Goal: Task Accomplishment & Management: Use online tool/utility

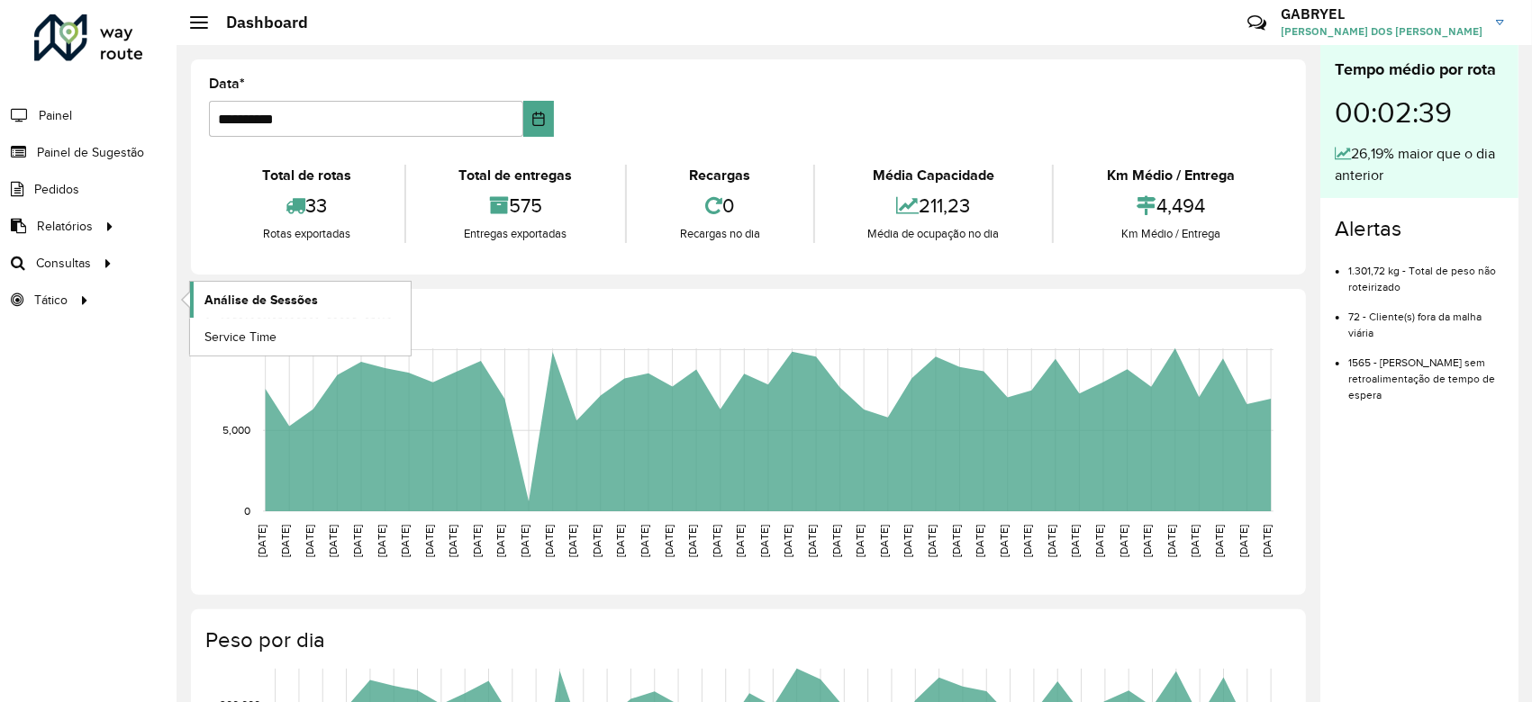
click at [231, 291] on span "Análise de Sessões" at bounding box center [260, 300] width 113 height 19
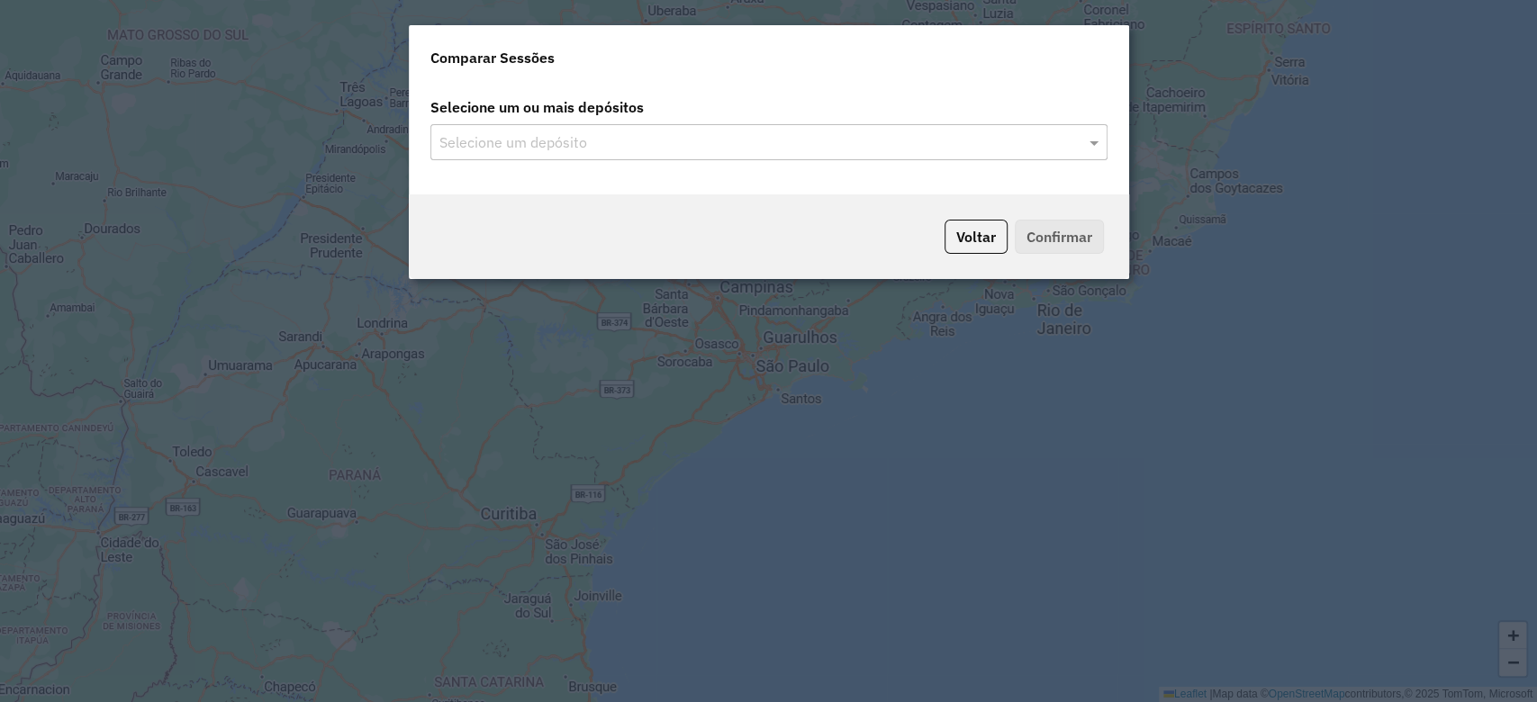
click at [738, 139] on input "text" at bounding box center [760, 143] width 650 height 22
click at [1102, 148] on span at bounding box center [1096, 142] width 23 height 22
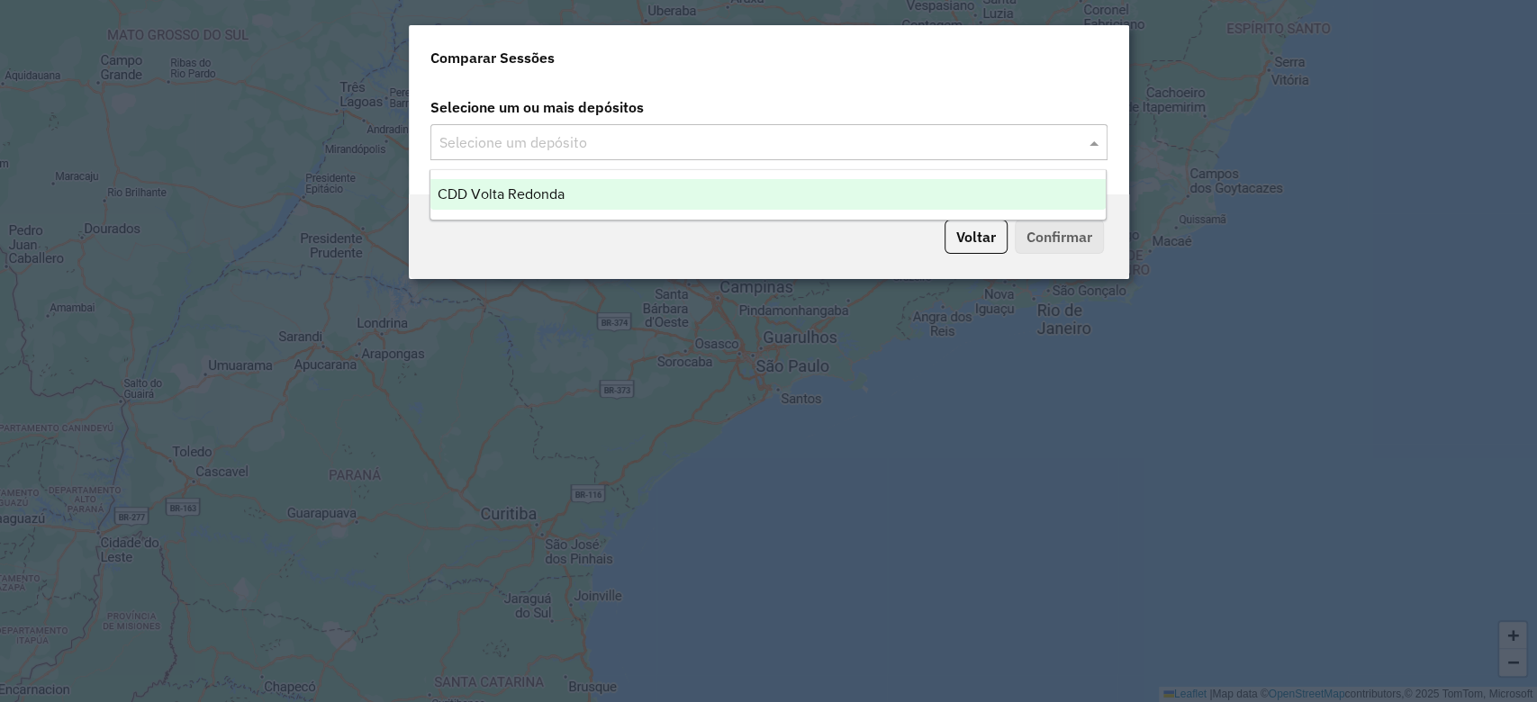
click at [828, 193] on div "CDD Volta Redonda" at bounding box center [767, 194] width 675 height 31
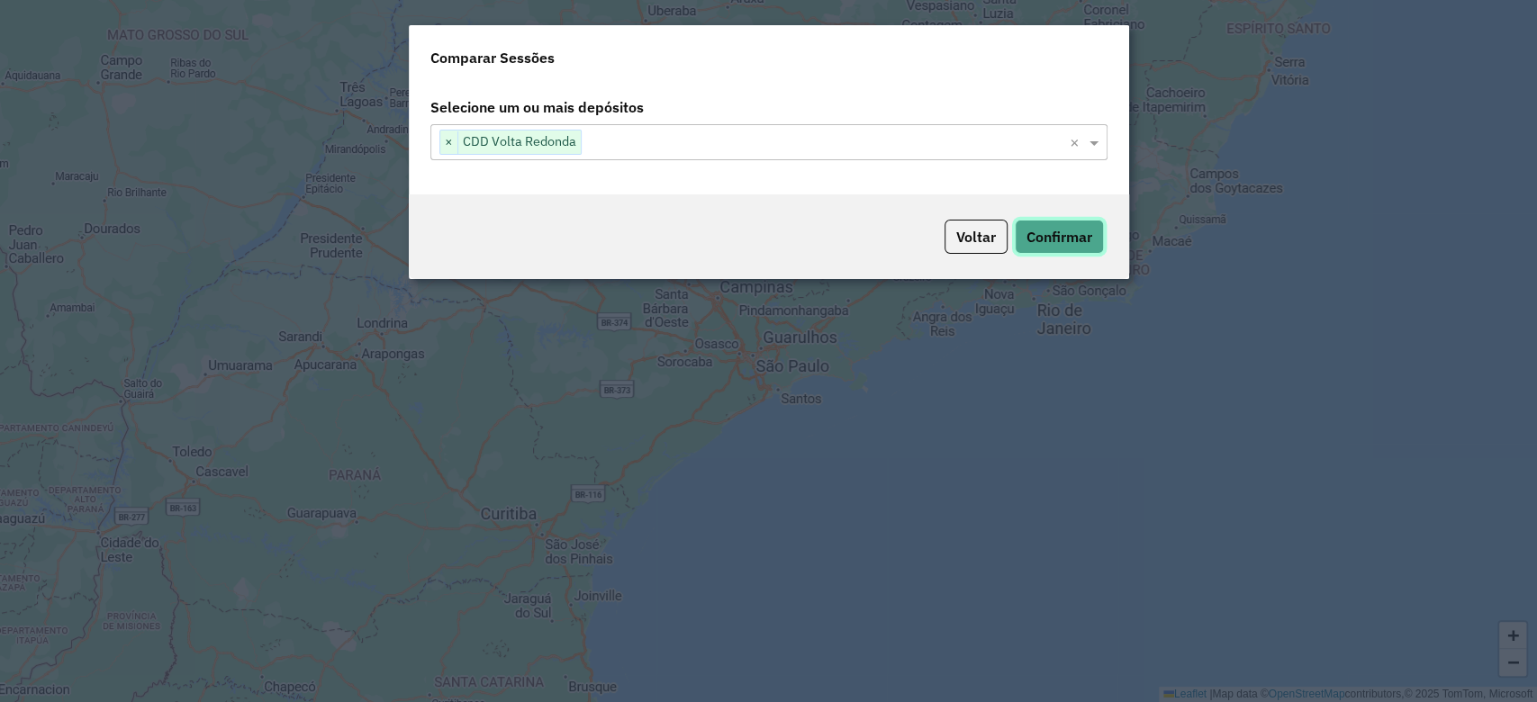
click at [1062, 230] on button "Confirmar" at bounding box center [1059, 237] width 89 height 34
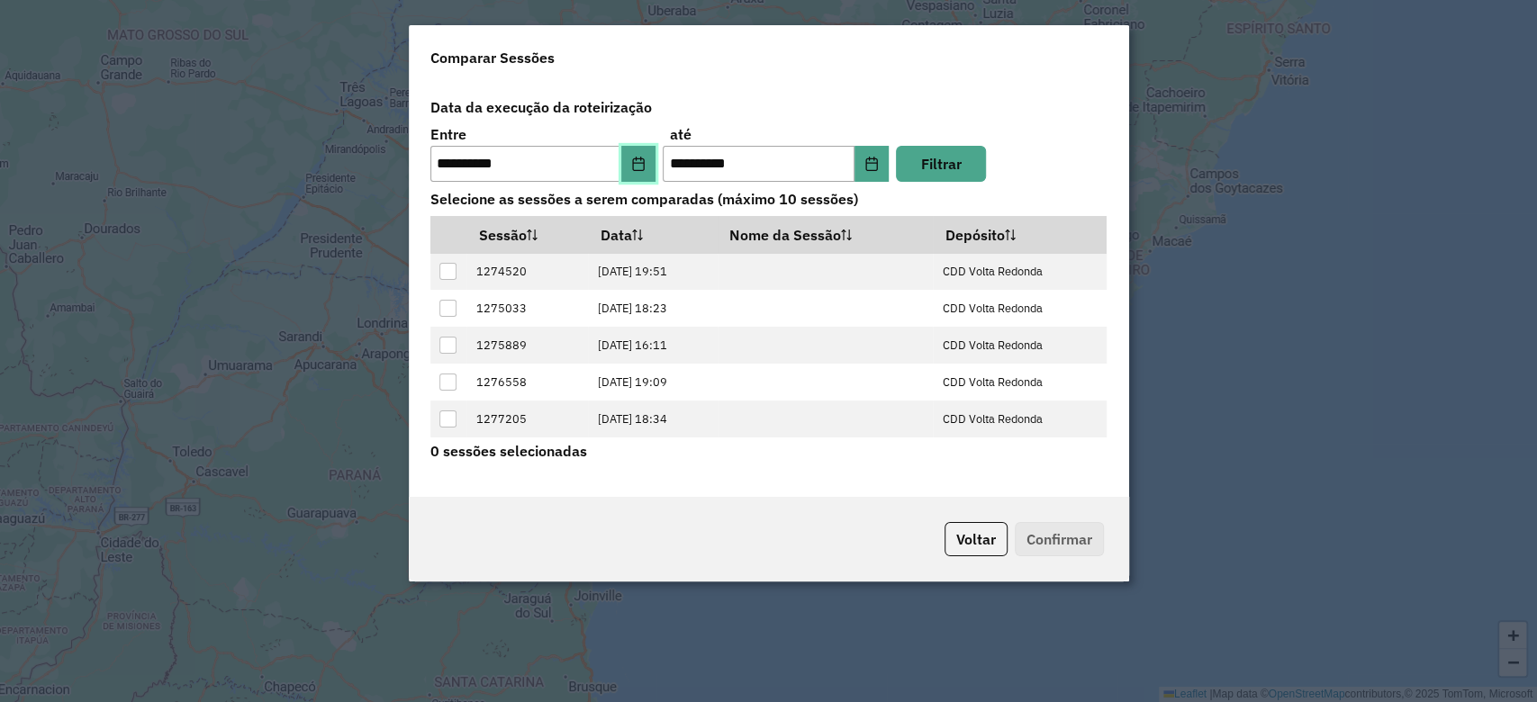
click at [630, 170] on button "Choose Date" at bounding box center [638, 164] width 34 height 36
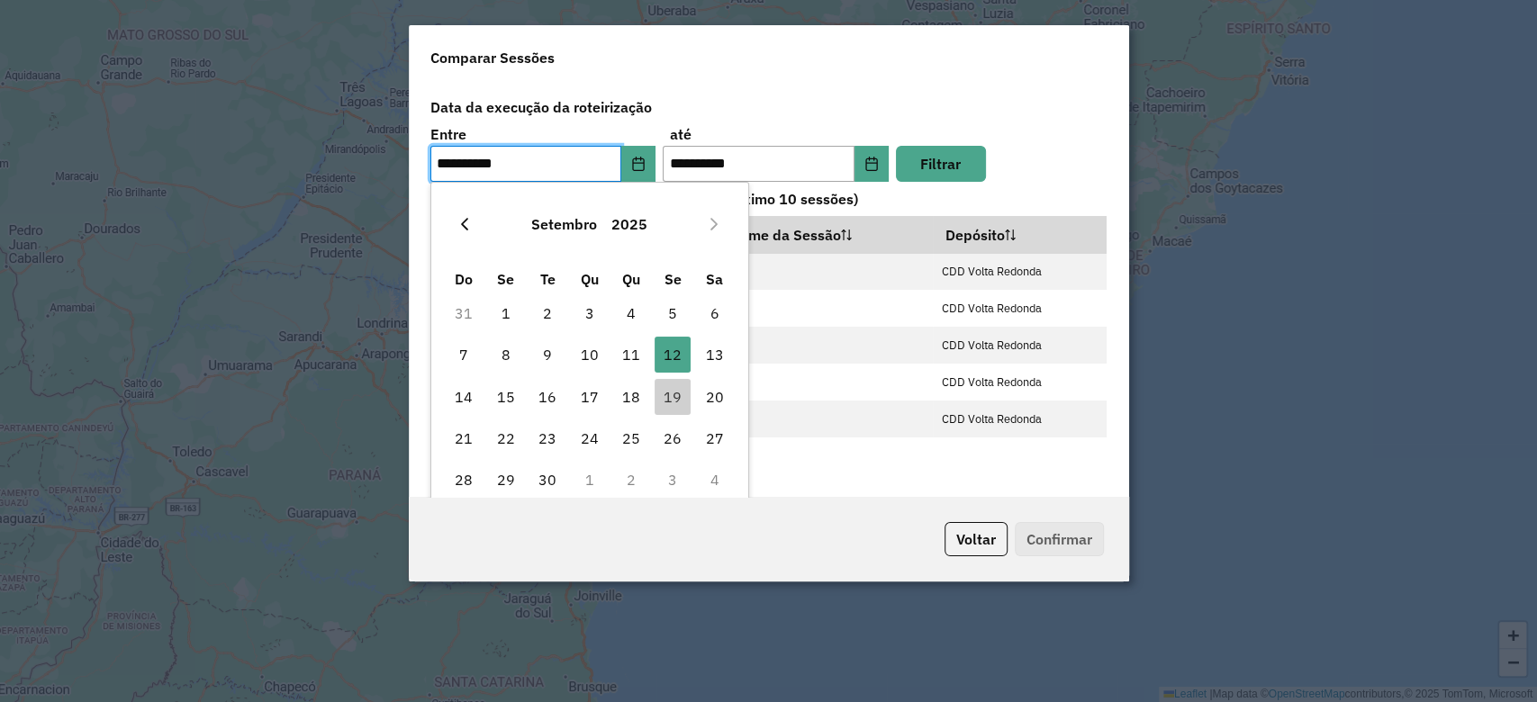
click at [476, 231] on button "Previous Month" at bounding box center [464, 224] width 29 height 29
click at [497, 358] on span "4" at bounding box center [506, 355] width 36 height 36
type input "**********"
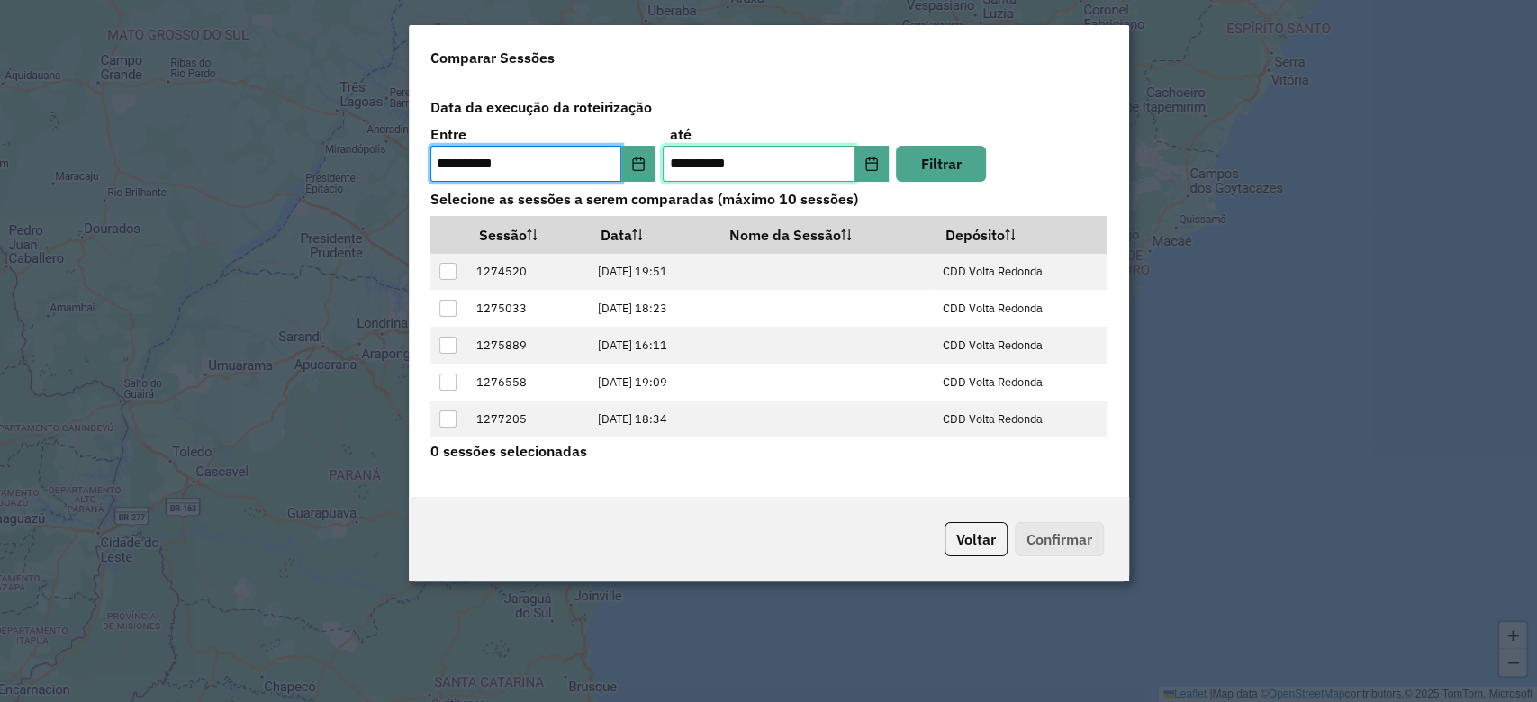
click at [691, 152] on input "**********" at bounding box center [759, 164] width 192 height 36
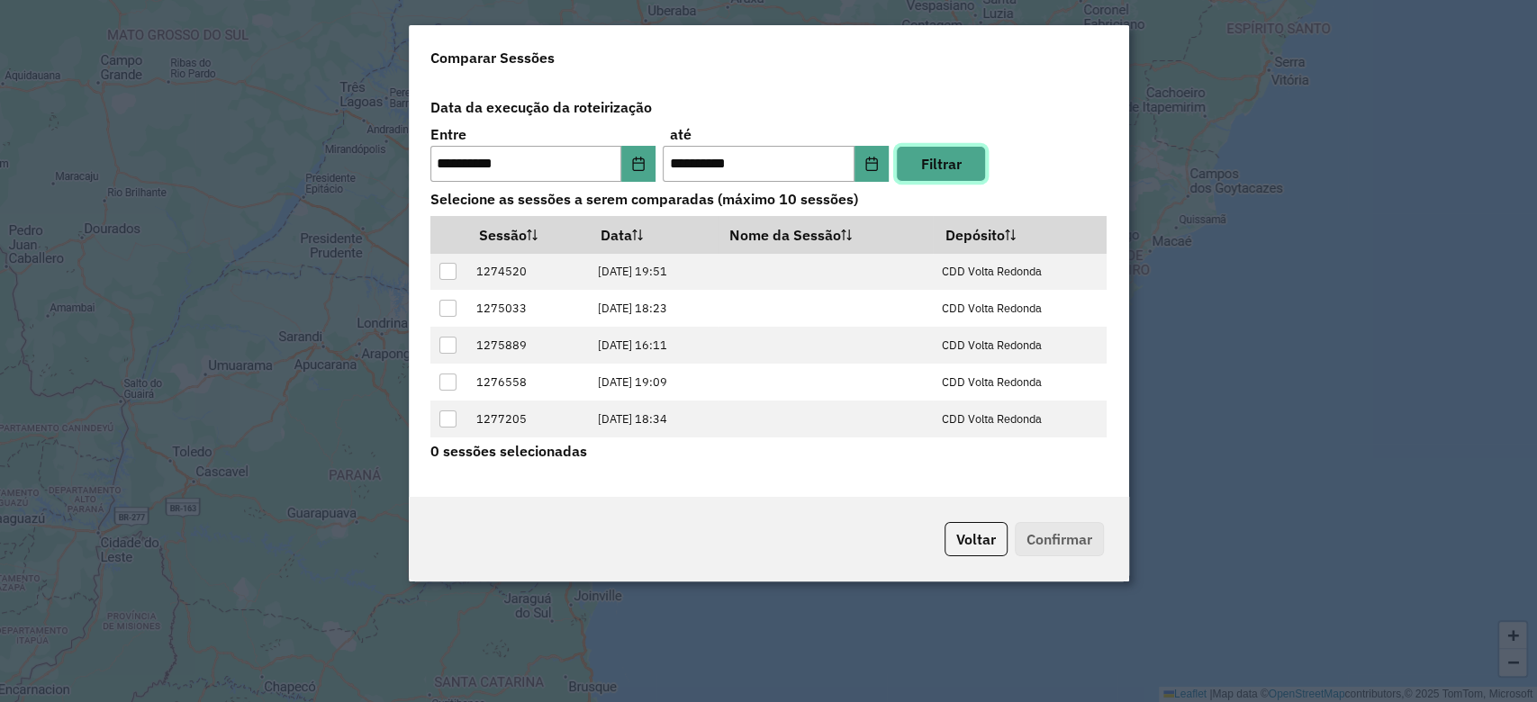
drag, startPoint x: 920, startPoint y: 176, endPoint x: 871, endPoint y: 169, distance: 50.0
click at [884, 198] on div "**********" at bounding box center [769, 276] width 699 height 373
click at [869, 167] on icon "Choose Date" at bounding box center [871, 164] width 14 height 14
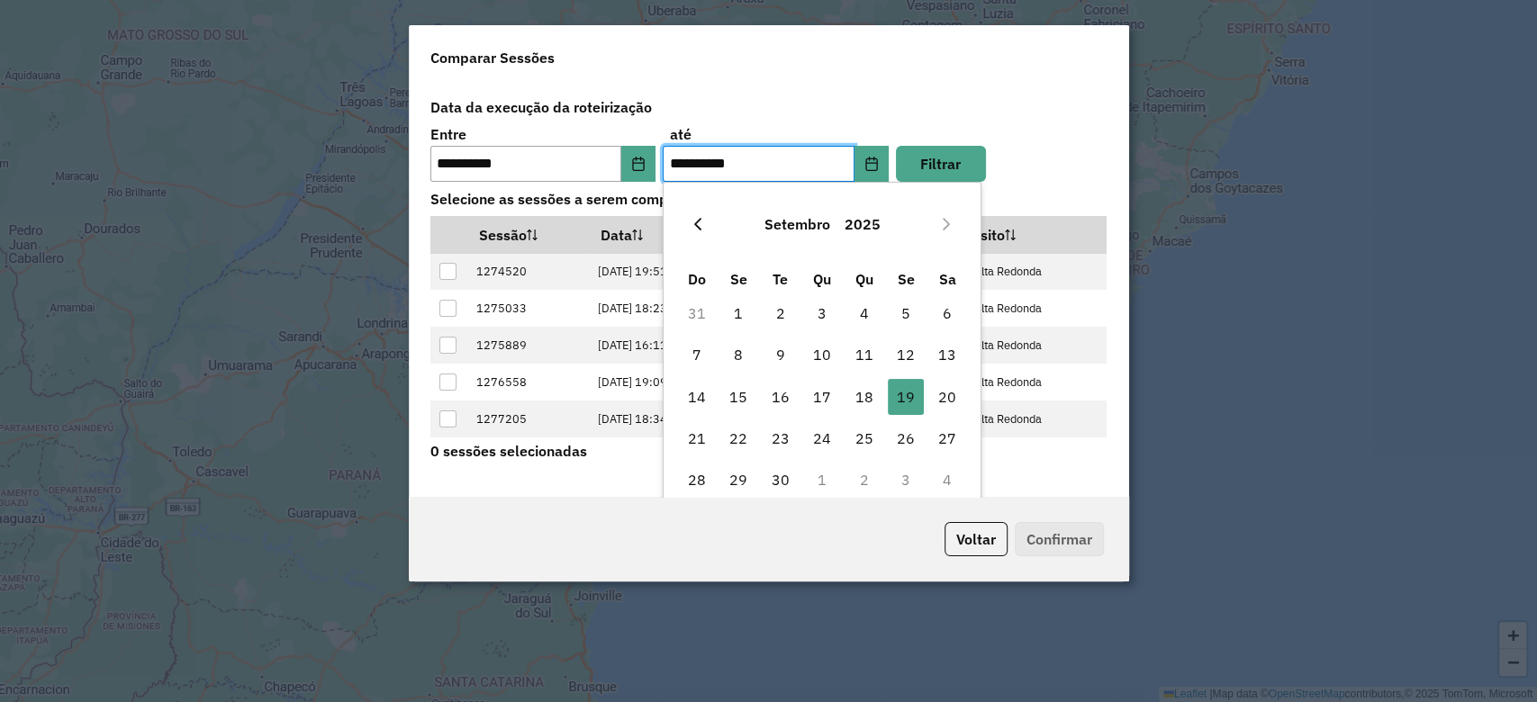
click at [692, 213] on button "Previous Month" at bounding box center [697, 224] width 29 height 29
click at [726, 342] on span "4" at bounding box center [738, 355] width 36 height 36
type input "**********"
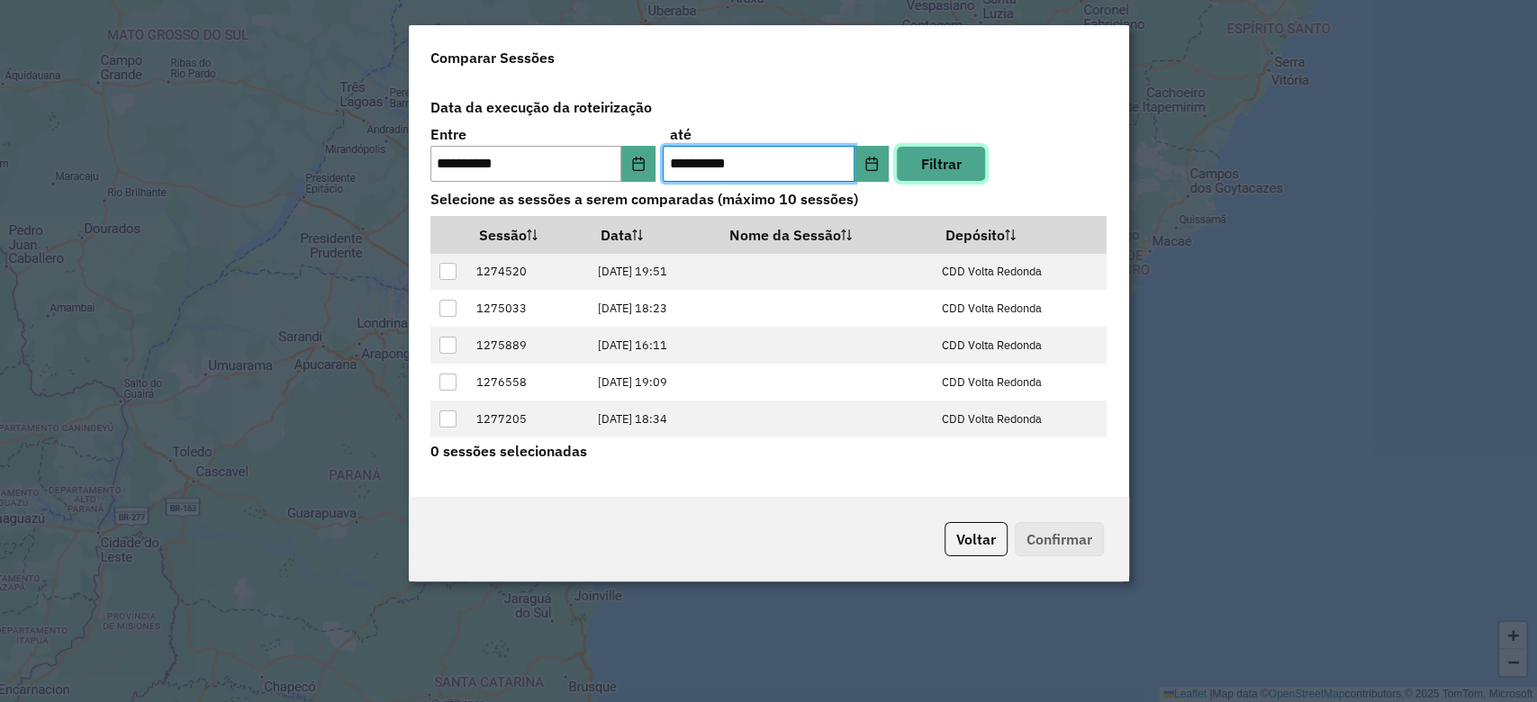
click at [902, 176] on button "Filtrar" at bounding box center [941, 164] width 90 height 36
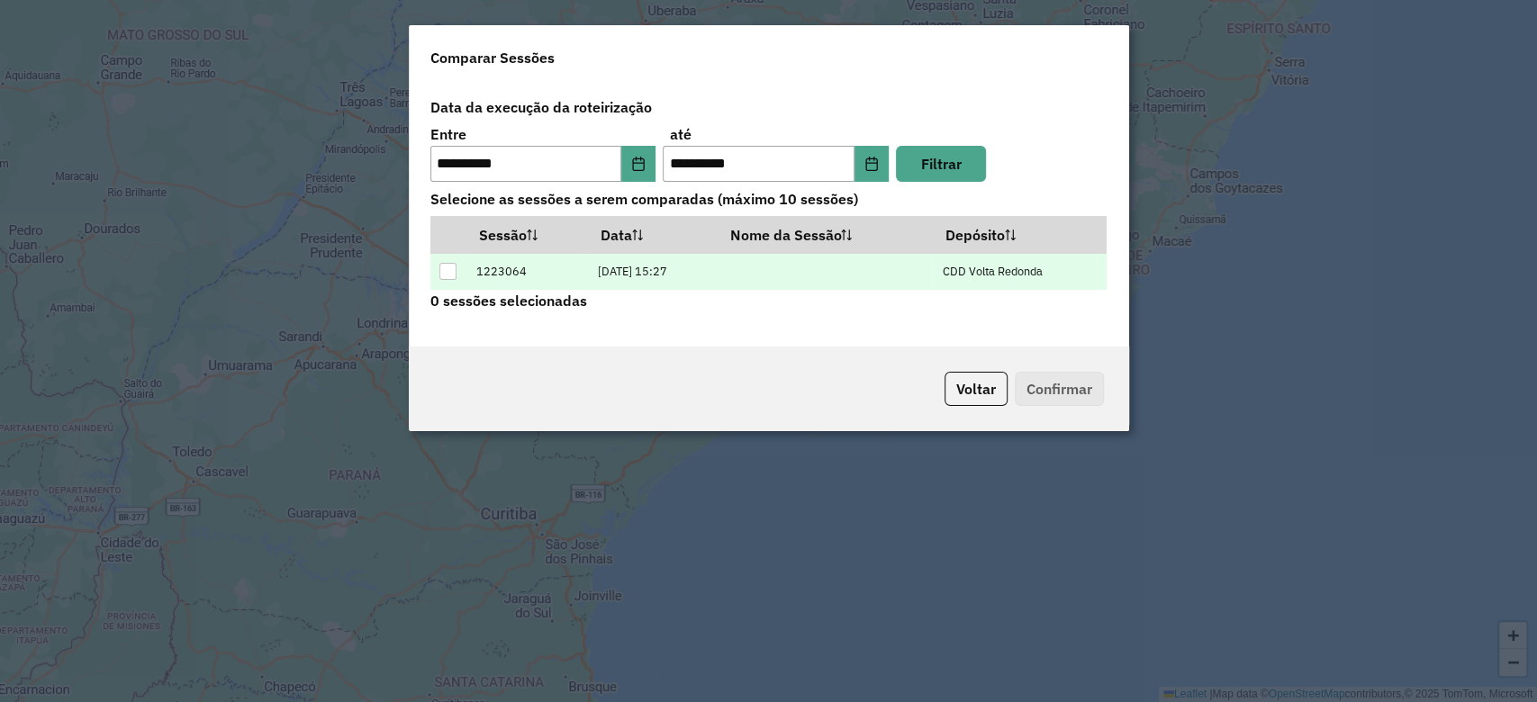
click at [459, 276] on td at bounding box center [448, 272] width 37 height 37
click at [445, 276] on div at bounding box center [447, 271] width 17 height 17
click at [1077, 379] on button "Confirmar" at bounding box center [1059, 389] width 89 height 34
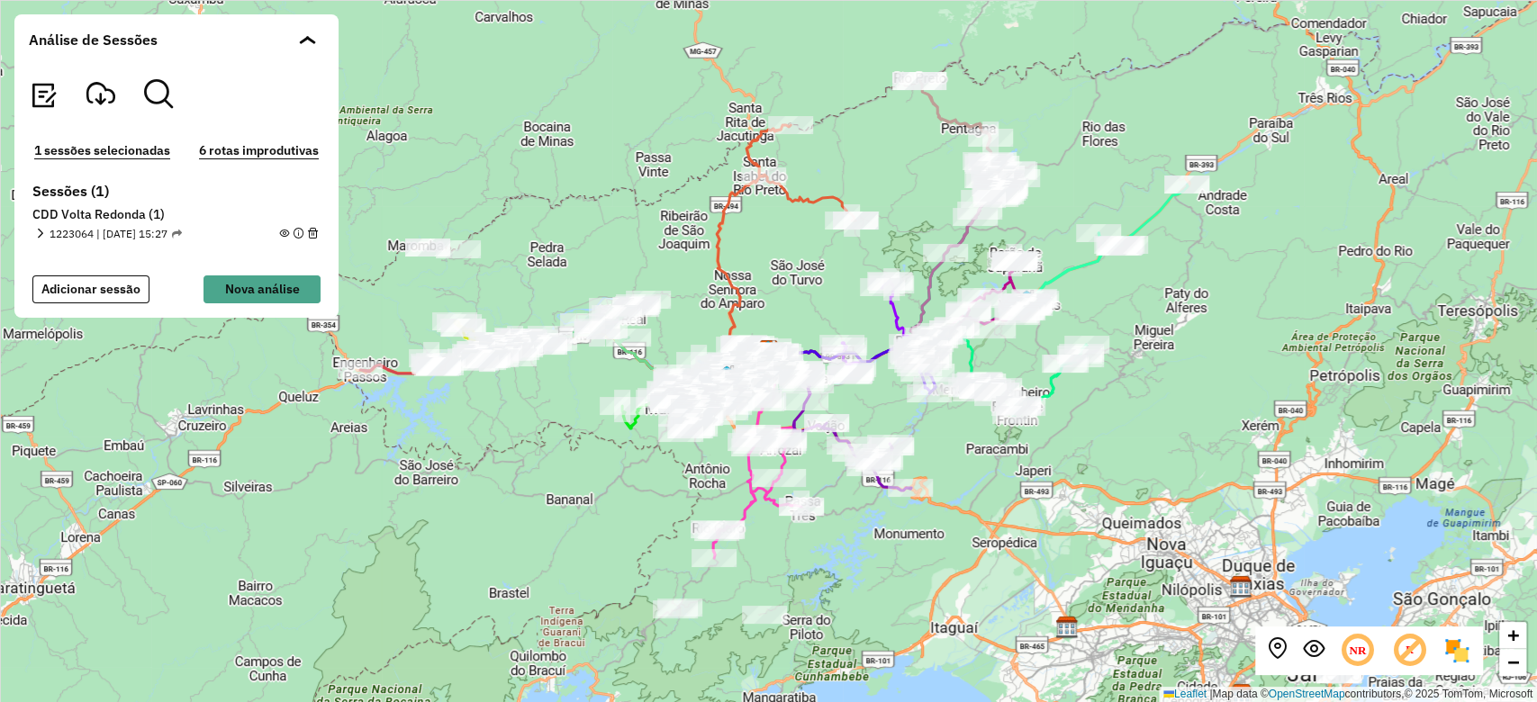
click at [30, 229] on section "Sessões (1) CDD Volta Redonda (1) 1223064 | 04/08/2025 - 15:27 1 - RTO2E66 | 15…" at bounding box center [176, 215] width 295 height 64
click at [39, 233] on em at bounding box center [40, 234] width 10 height 10
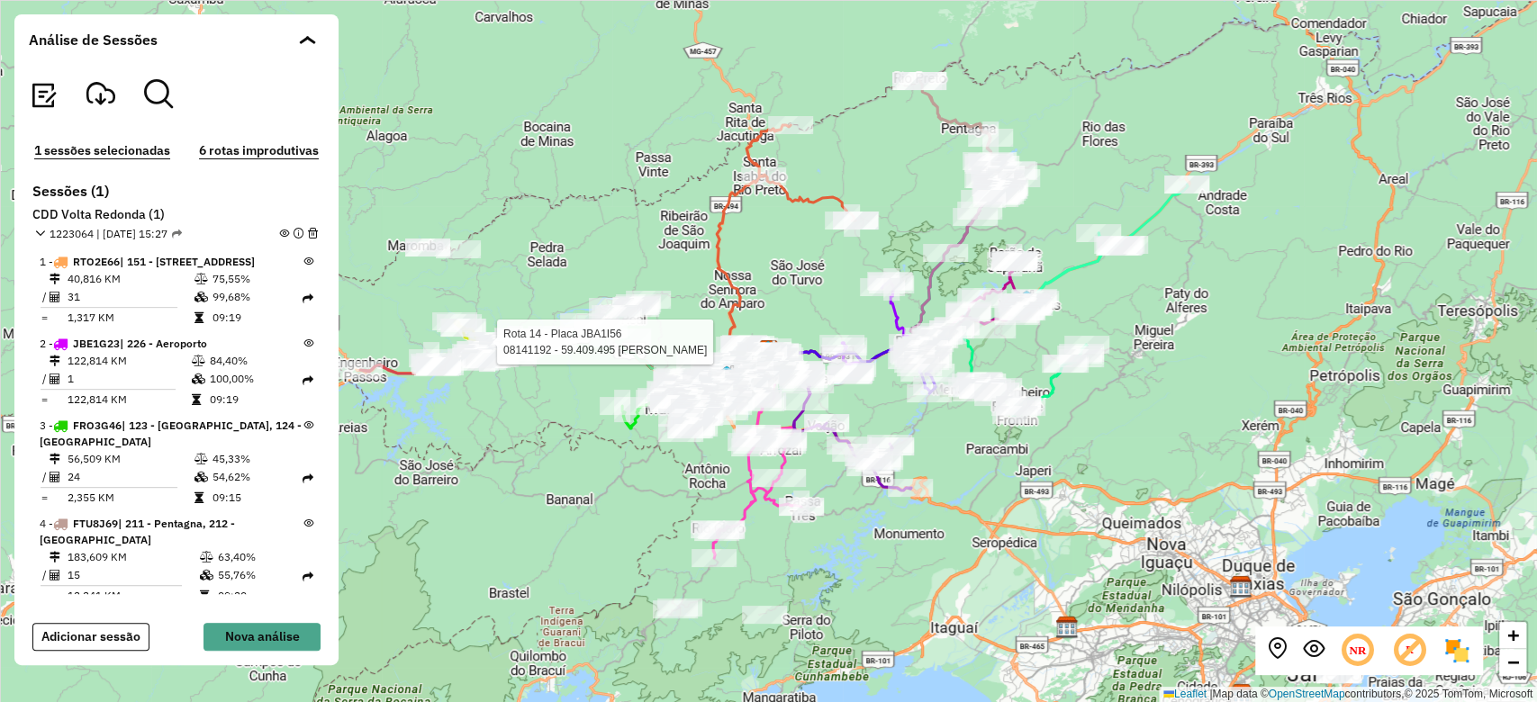
scroll to position [1415, 0]
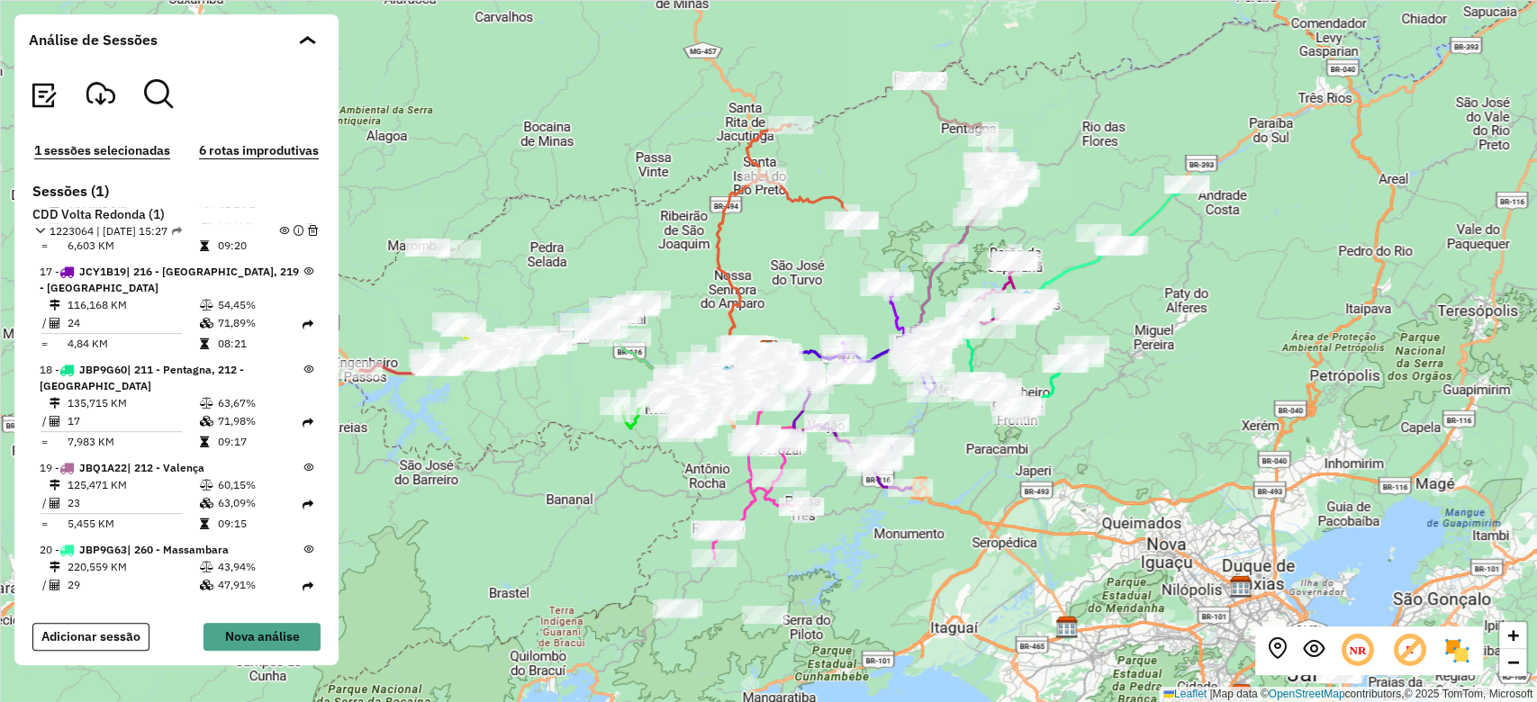
click at [280, 231] on em at bounding box center [284, 231] width 10 height 10
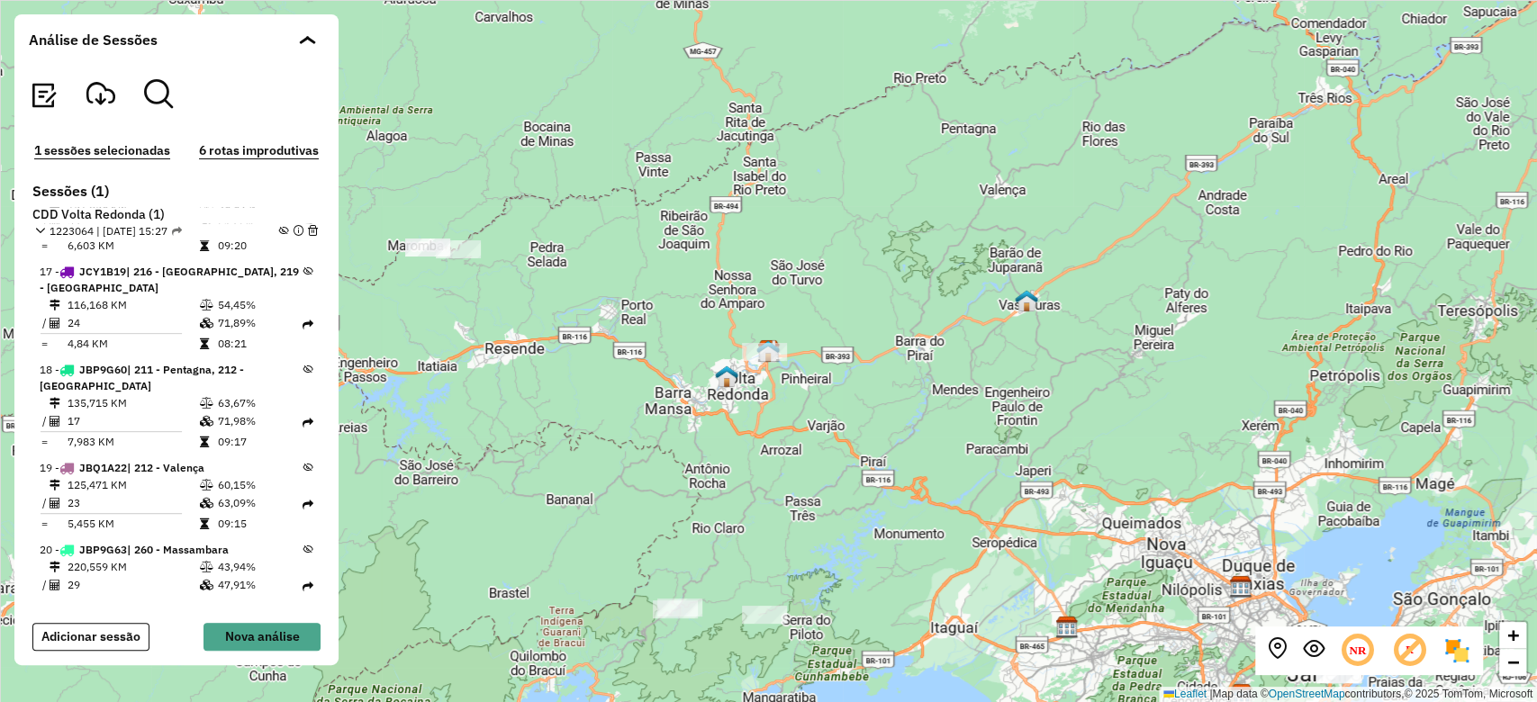
click at [304, 463] on icon at bounding box center [308, 468] width 10 height 10
drag, startPoint x: 876, startPoint y: 299, endPoint x: 795, endPoint y: 420, distance: 145.4
click at [795, 420] on div "+ − Leaflet | Map data © OpenStreetMap contributors,© 2025 TomTom, Microsoft" at bounding box center [768, 351] width 1537 height 702
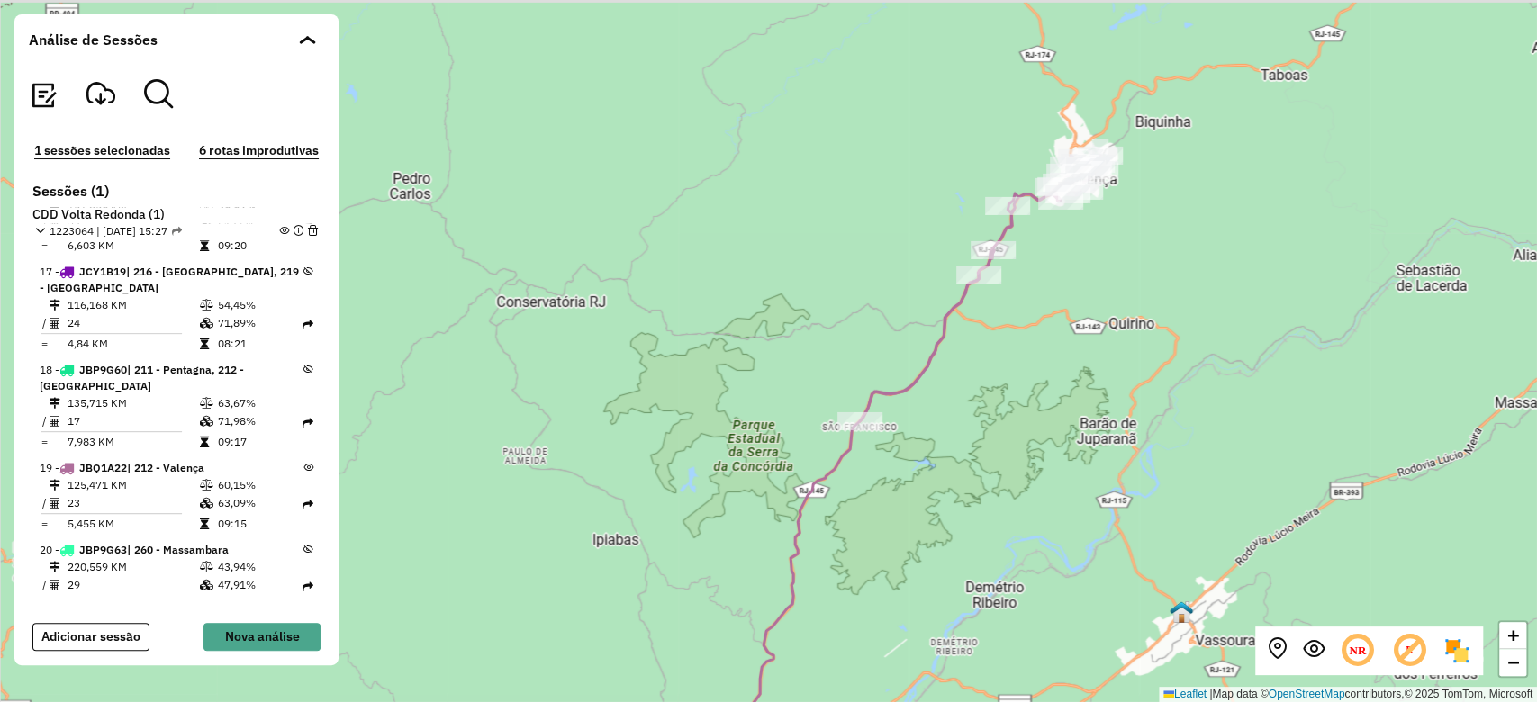
drag, startPoint x: 1158, startPoint y: 217, endPoint x: 1089, endPoint y: 282, distance: 94.9
click at [1089, 282] on div "+ − Leaflet | Map data © OpenStreetMap contributors,© 2025 TomTom, Microsoft" at bounding box center [768, 351] width 1537 height 702
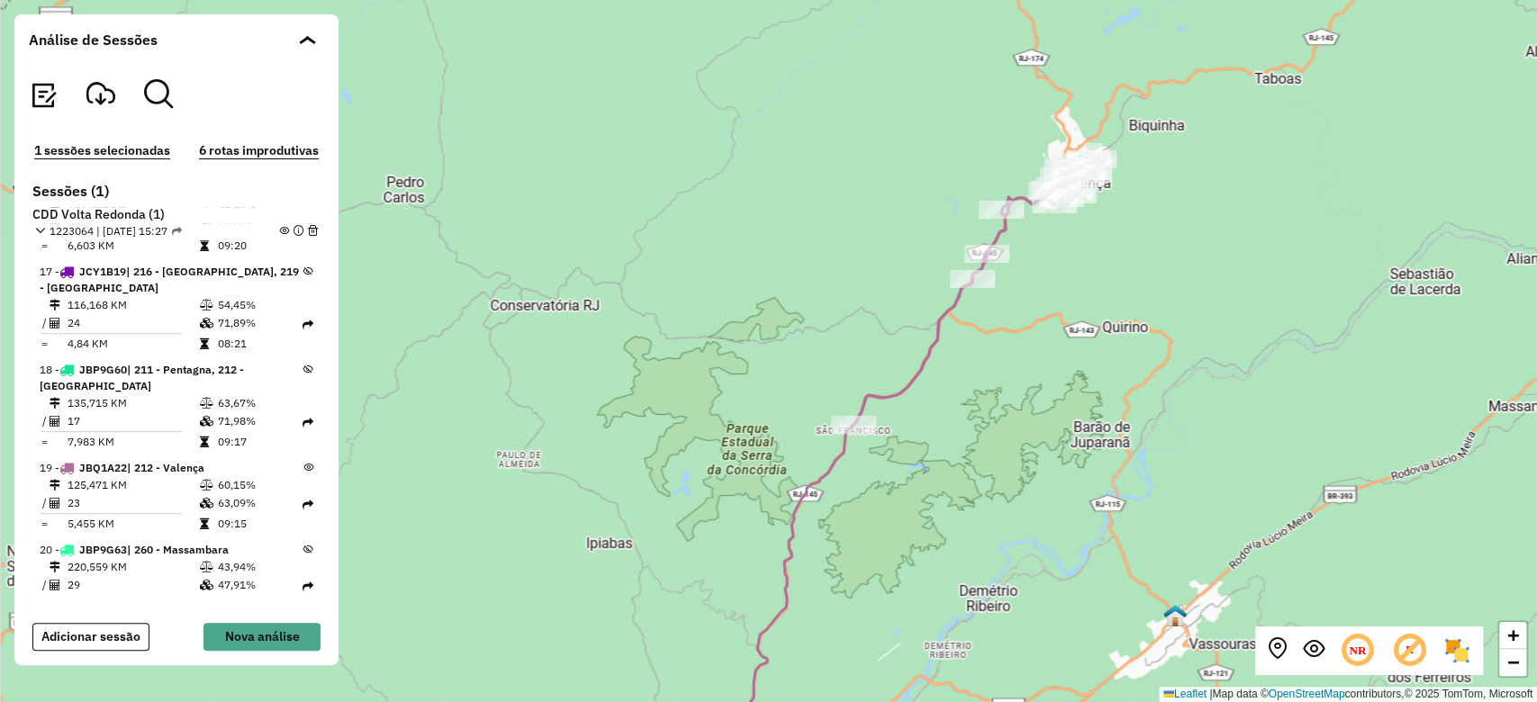
click at [312, 47] on div at bounding box center [308, 48] width 18 height 18
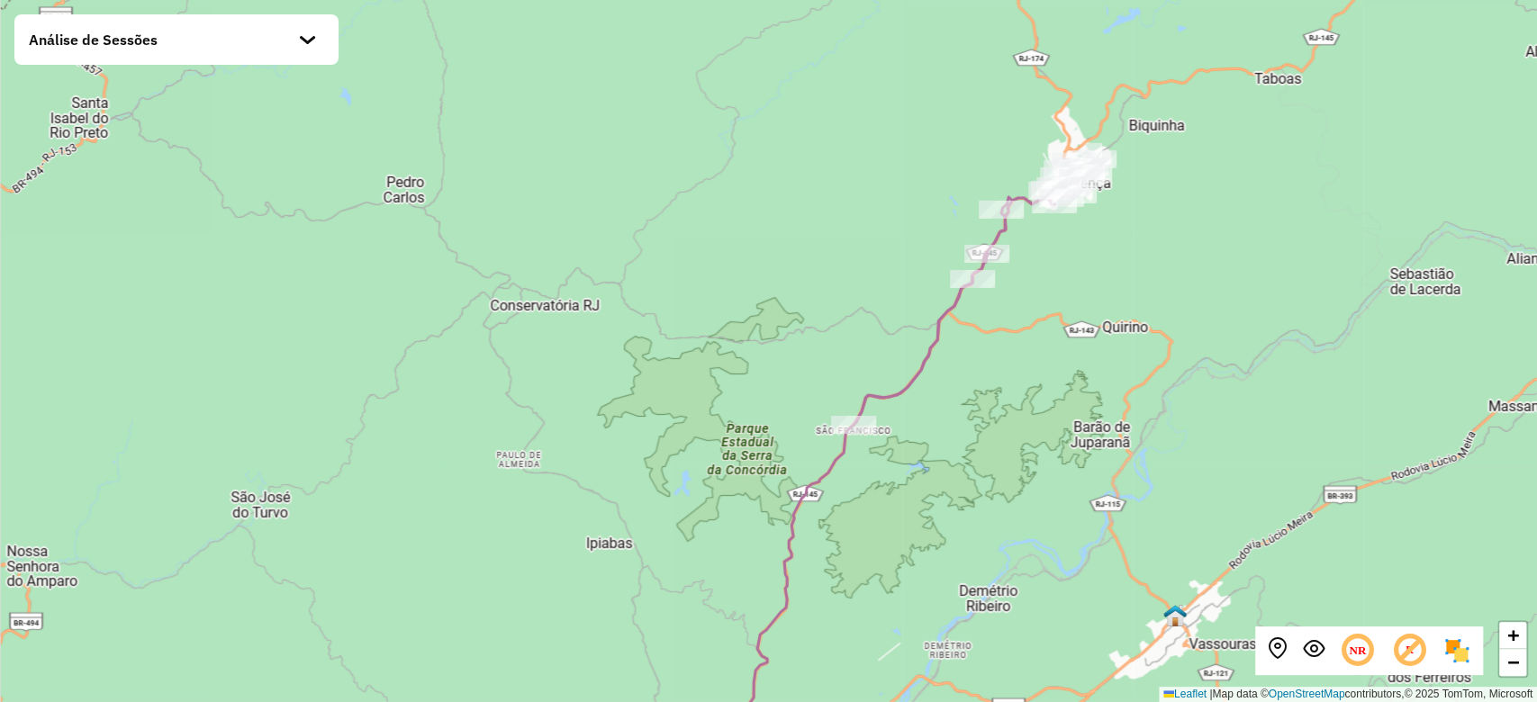
scroll to position [1383, 0]
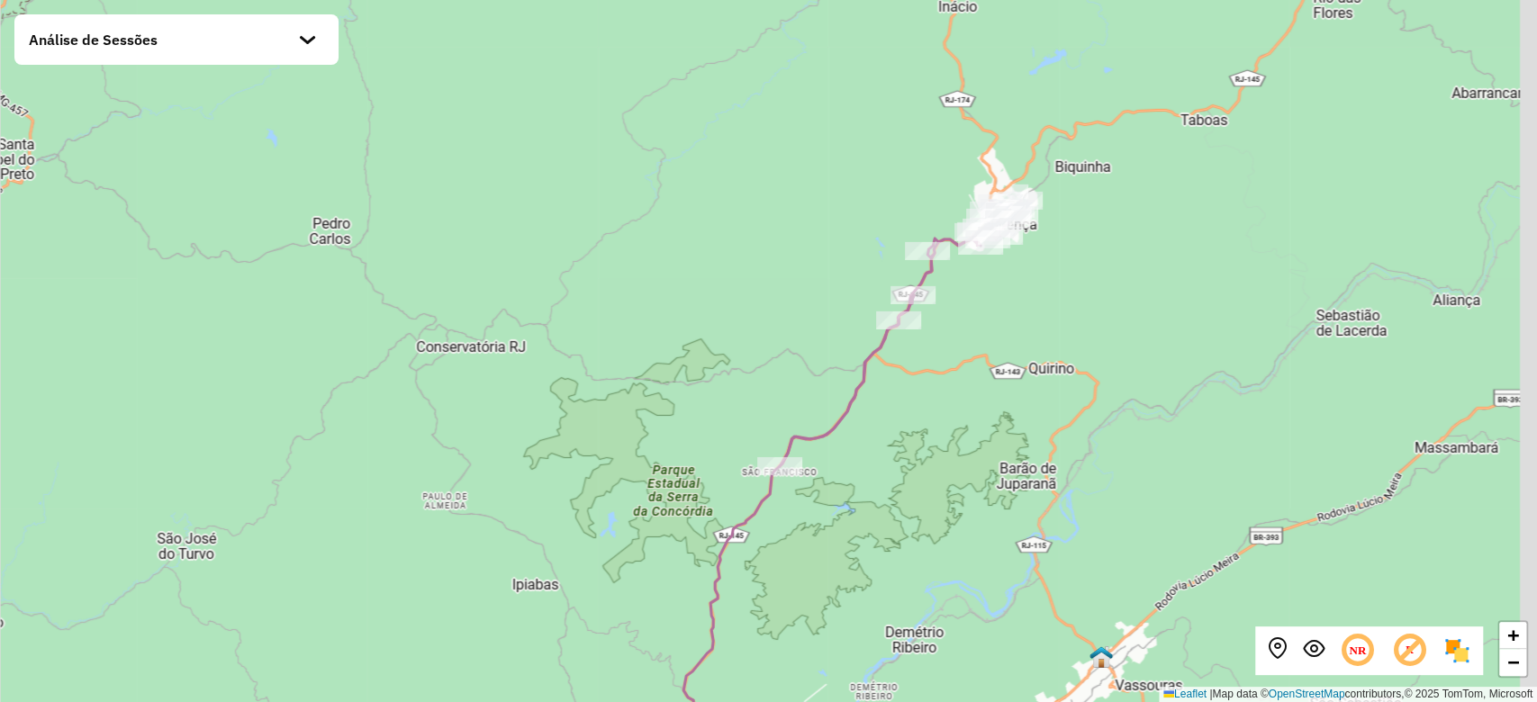
drag, startPoint x: 980, startPoint y: 302, endPoint x: 893, endPoint y: 351, distance: 99.6
click at [893, 351] on div "+ − Leaflet | Map data © OpenStreetMap contributors,© 2025 TomTom, Microsoft" at bounding box center [768, 351] width 1537 height 702
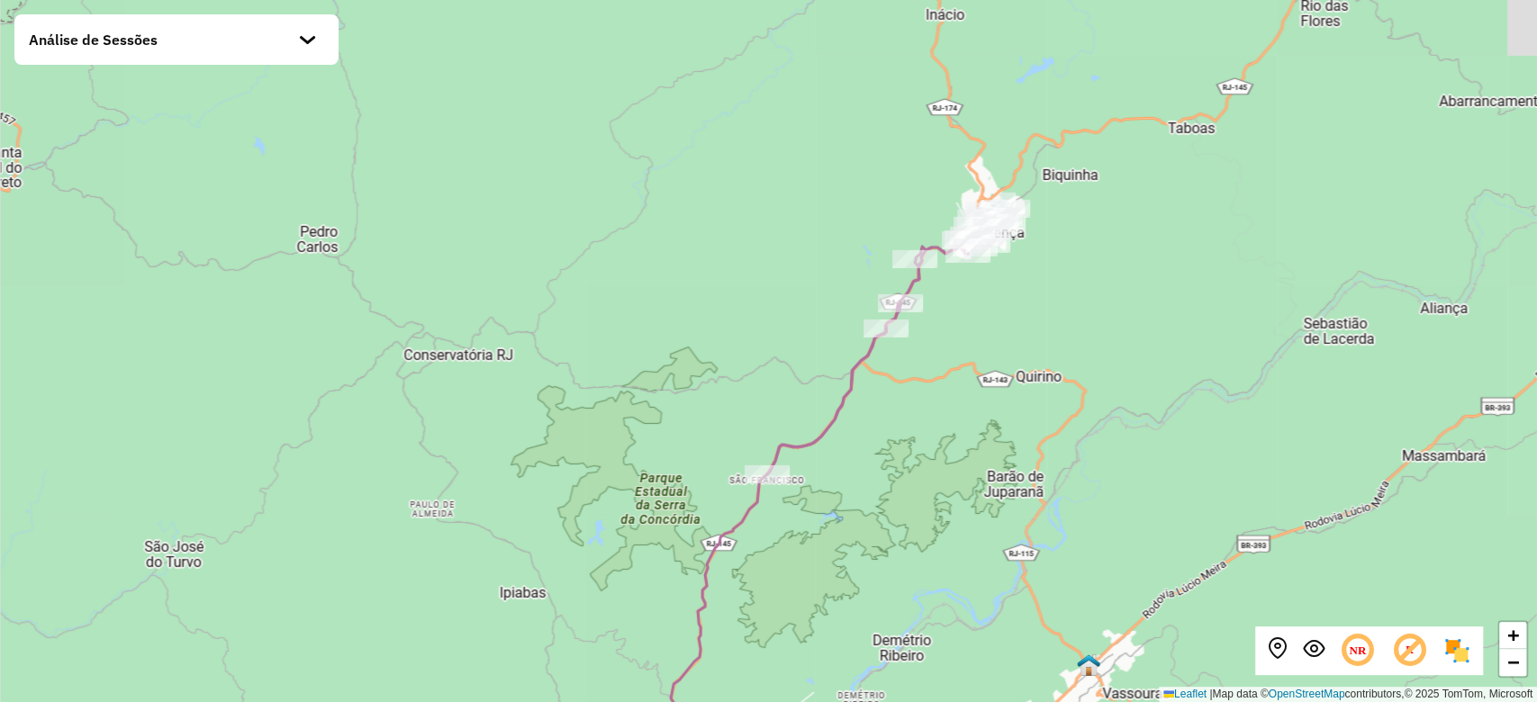
click at [303, 27] on div "Análise de Sessões" at bounding box center [176, 39] width 324 height 50
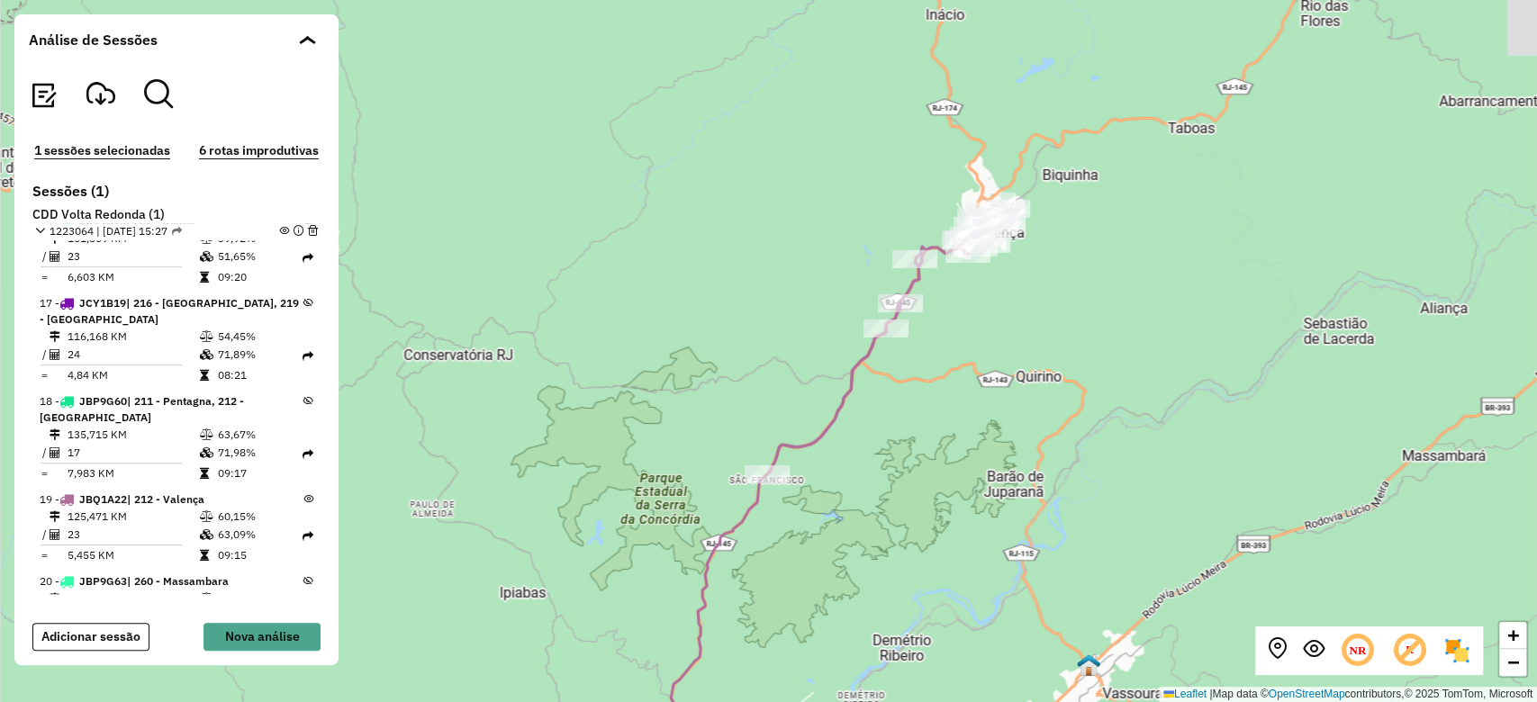
scroll to position [1415, 0]
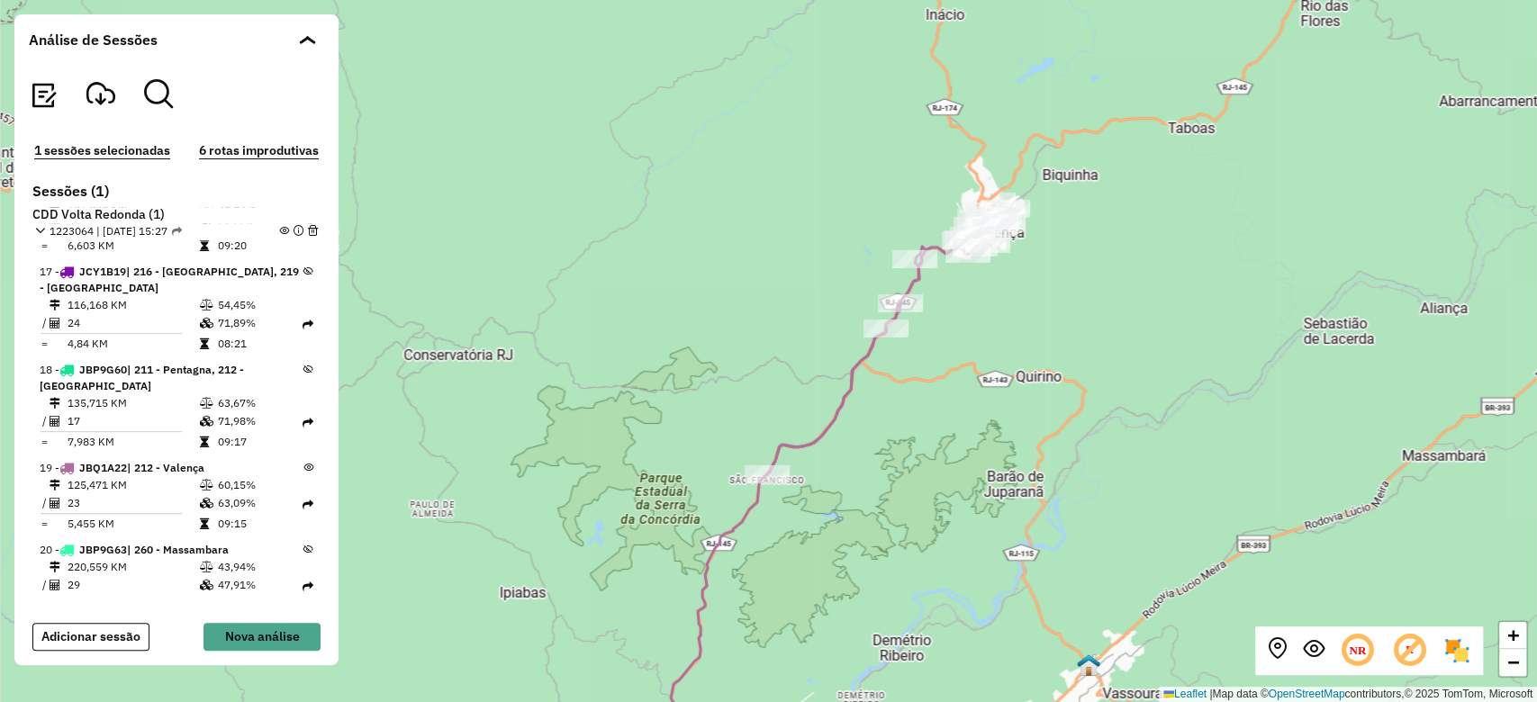
click at [303, 460] on span at bounding box center [308, 468] width 10 height 16
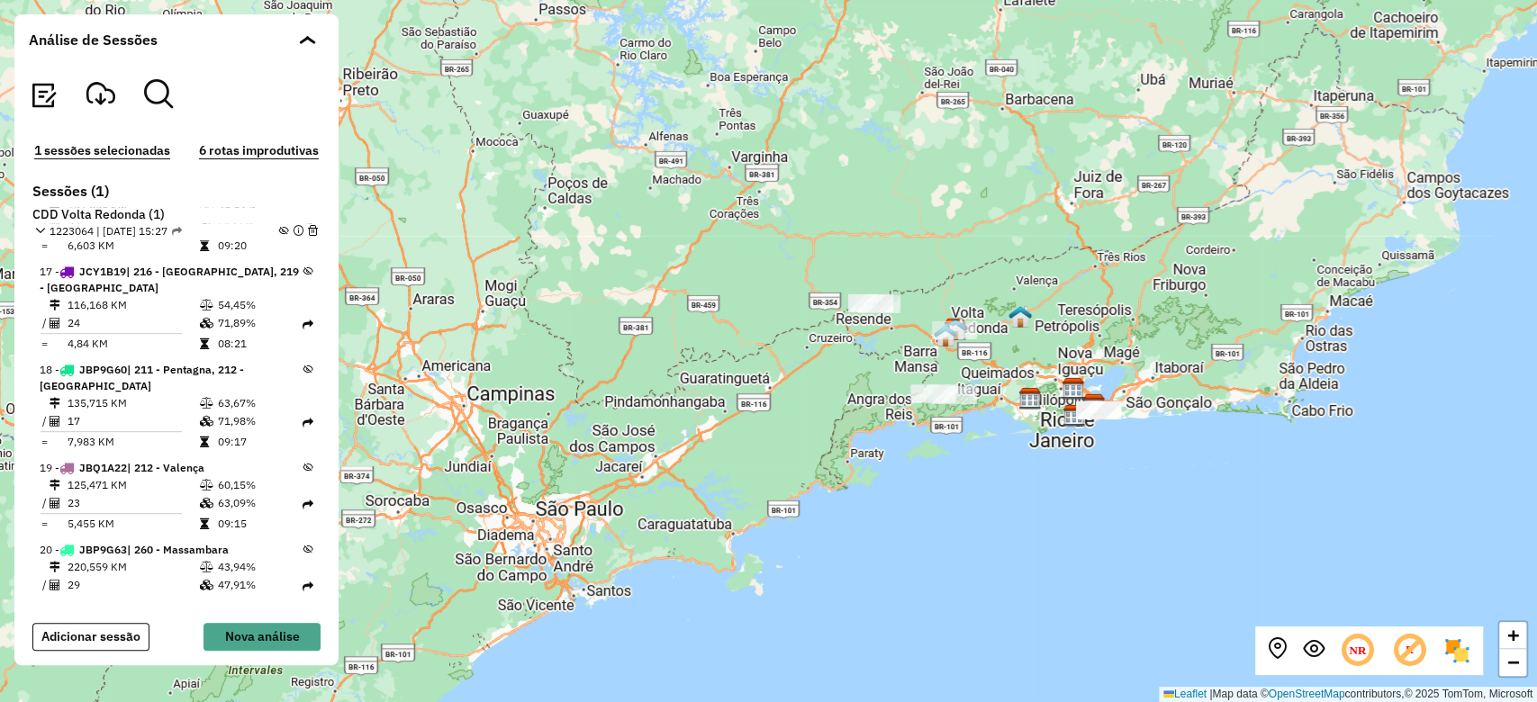
click at [279, 232] on em at bounding box center [284, 231] width 10 height 10
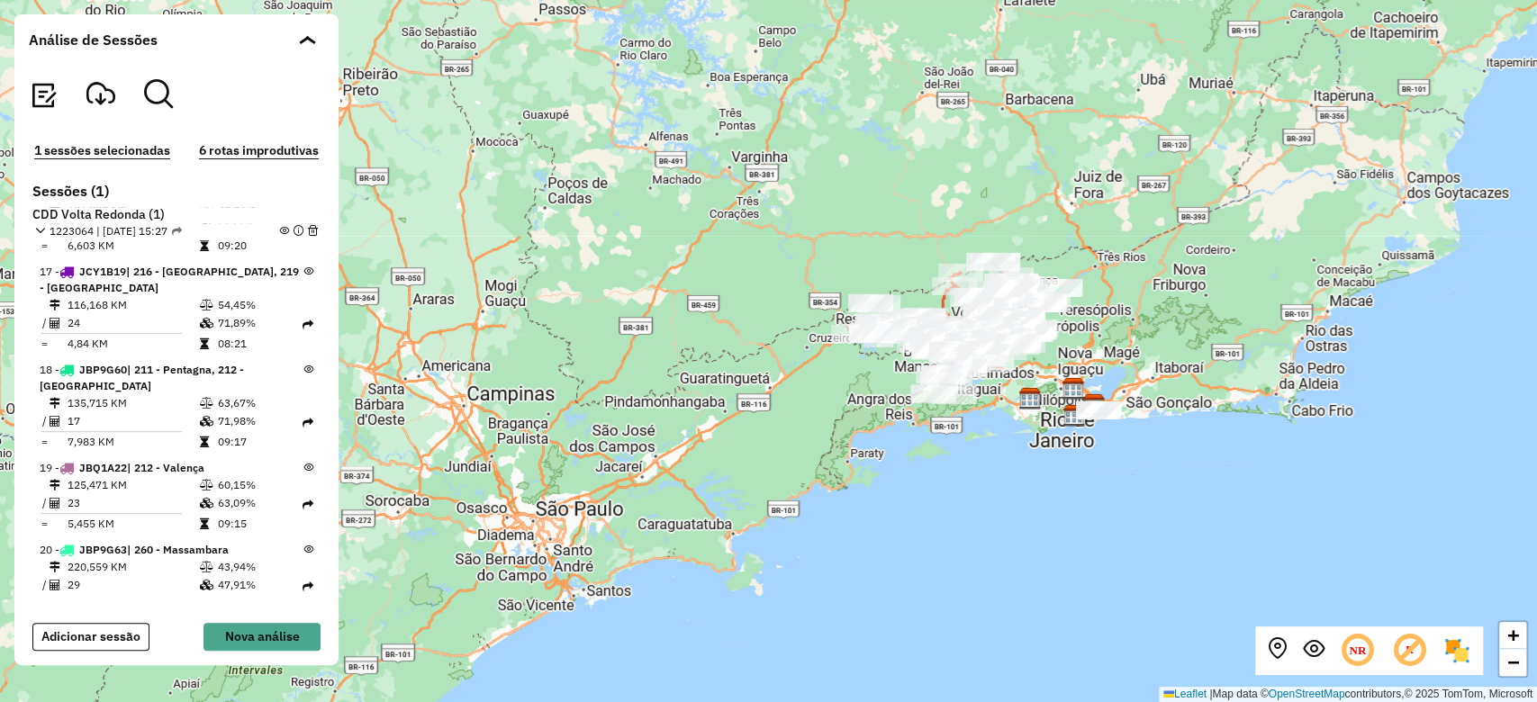
click at [280, 233] on em at bounding box center [284, 231] width 10 height 10
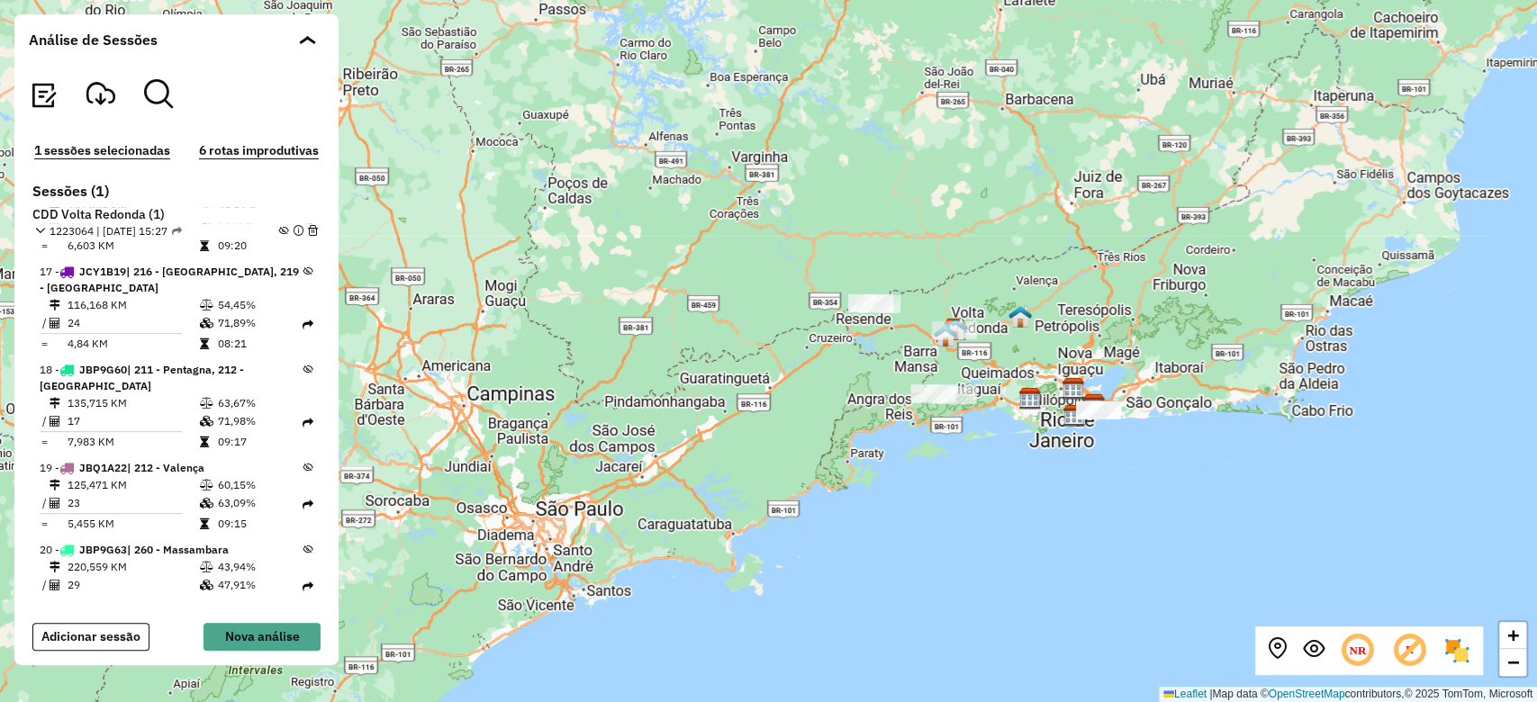
click at [280, 233] on em at bounding box center [284, 231] width 10 height 10
